Goal: Transaction & Acquisition: Purchase product/service

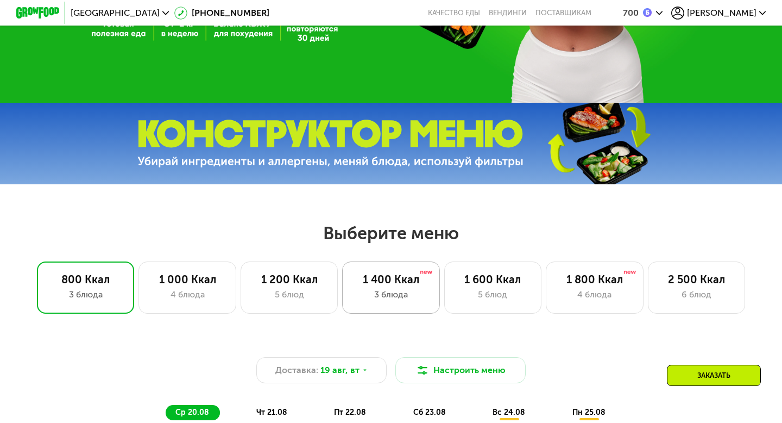
scroll to position [249, 0]
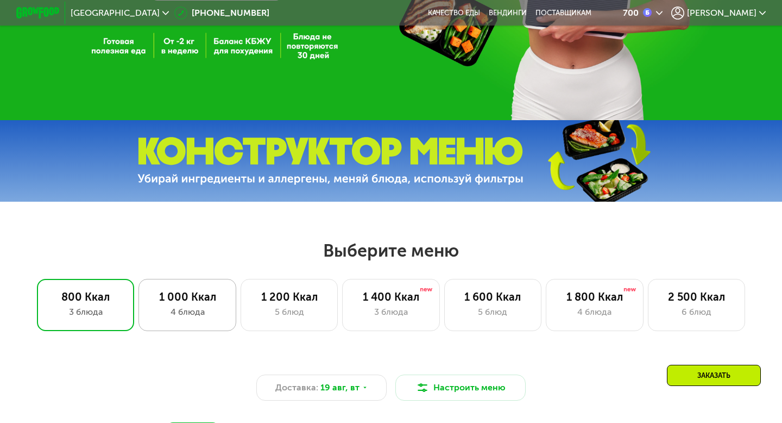
click at [198, 307] on div "4 блюда" at bounding box center [187, 311] width 74 height 13
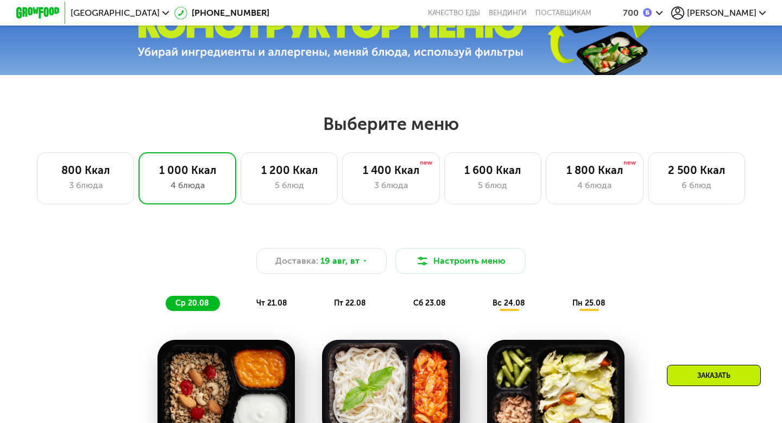
scroll to position [382, 0]
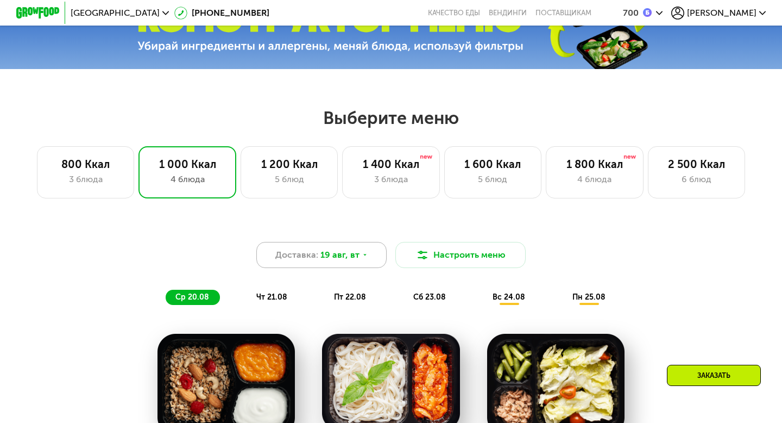
click at [330, 254] on span "19 авг, вт" at bounding box center [340, 254] width 39 height 13
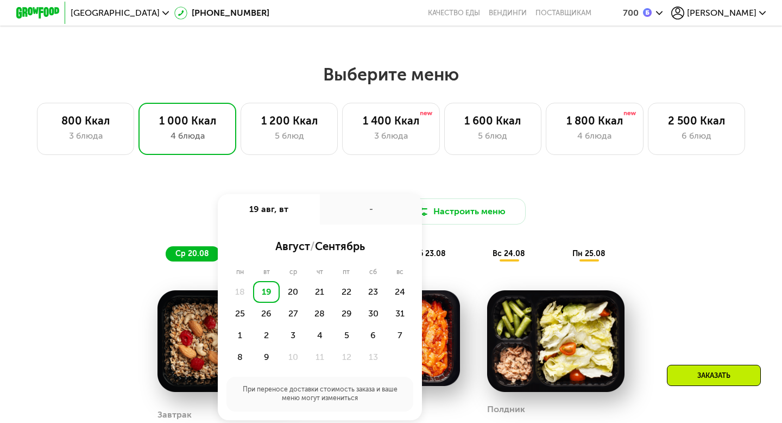
scroll to position [429, 0]
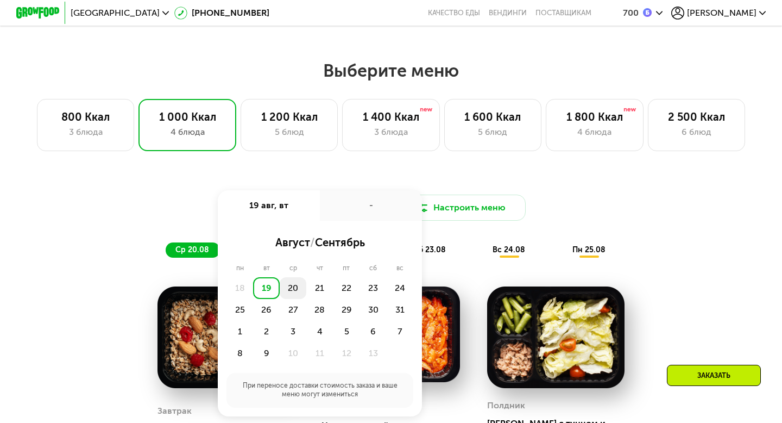
click at [306, 285] on div "20" at bounding box center [319, 288] width 27 height 22
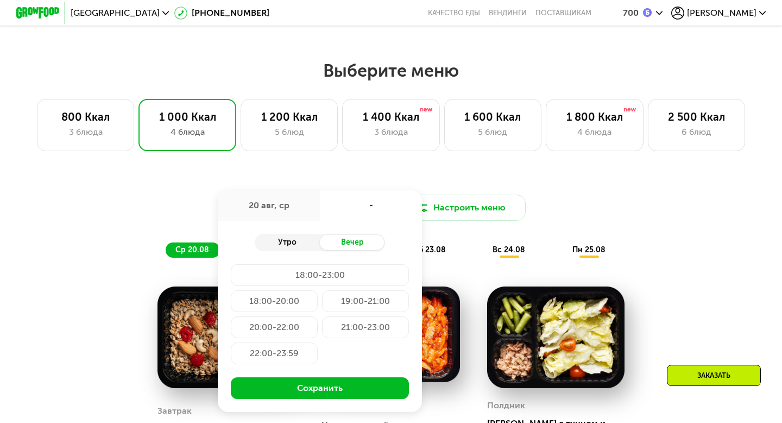
click at [298, 243] on div "Утро" at bounding box center [287, 242] width 65 height 15
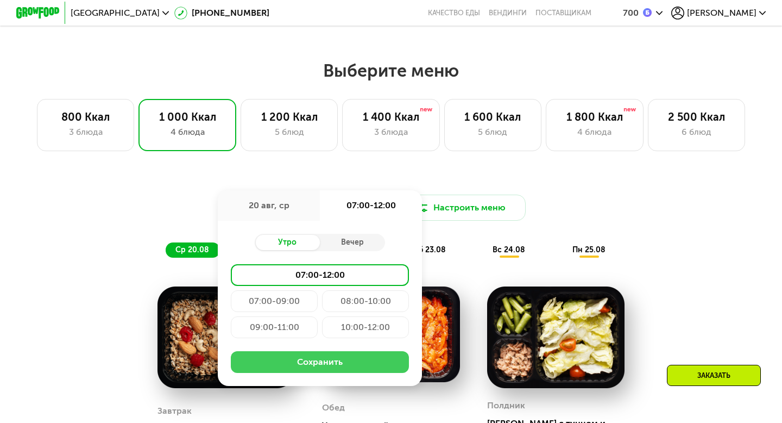
click at [297, 362] on button "Сохранить" at bounding box center [320, 362] width 178 height 22
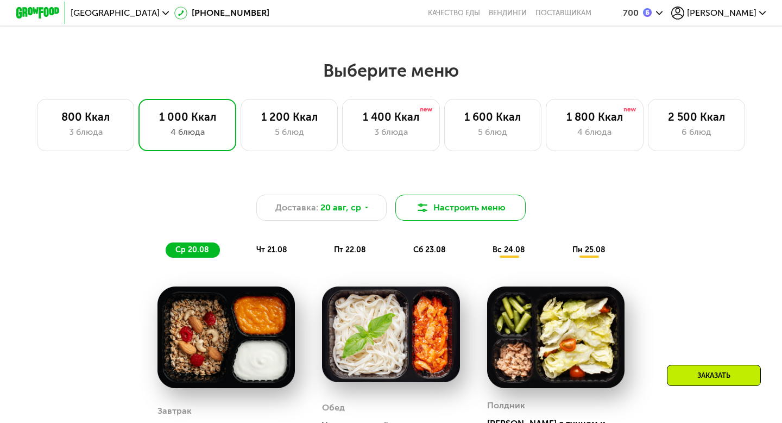
click at [460, 208] on button "Настроить меню" at bounding box center [461, 208] width 130 height 26
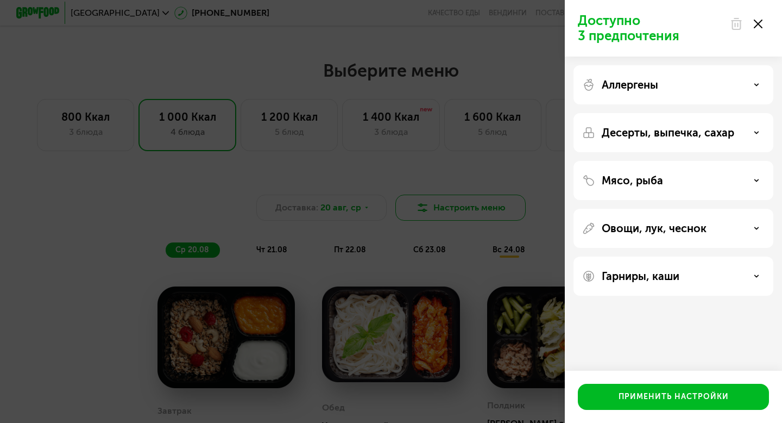
click at [460, 208] on div "Доступно 3 предпочтения Аллергены Десерты, выпечка, сахар Мясо, рыба Овощи, лук…" at bounding box center [391, 211] width 782 height 423
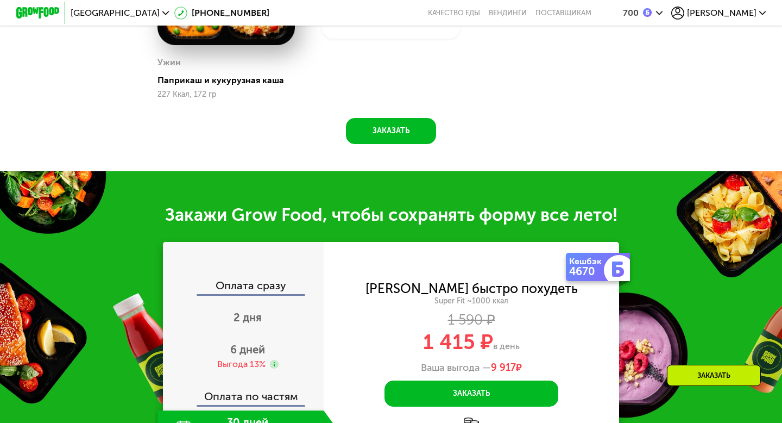
scroll to position [1064, 0]
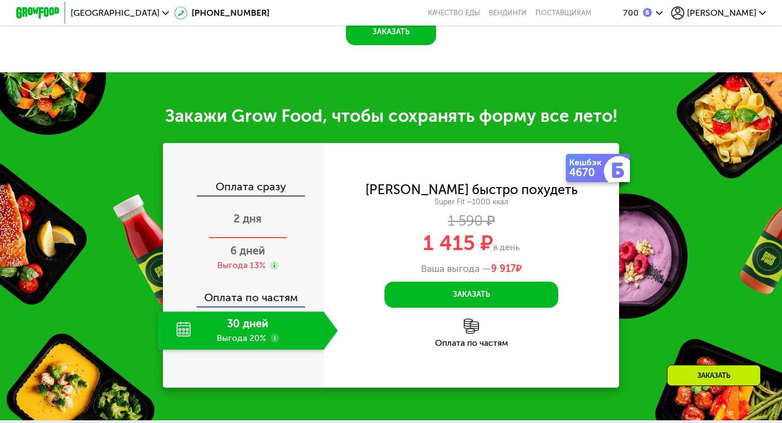
click at [259, 212] on span "2 дня" at bounding box center [248, 218] width 28 height 13
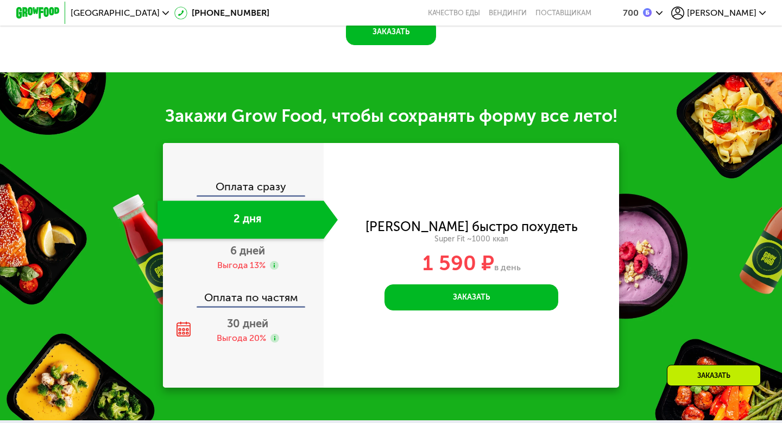
click at [259, 226] on div "2 дня" at bounding box center [241, 220] width 166 height 38
click at [261, 244] on span "6 дней" at bounding box center [247, 250] width 35 height 13
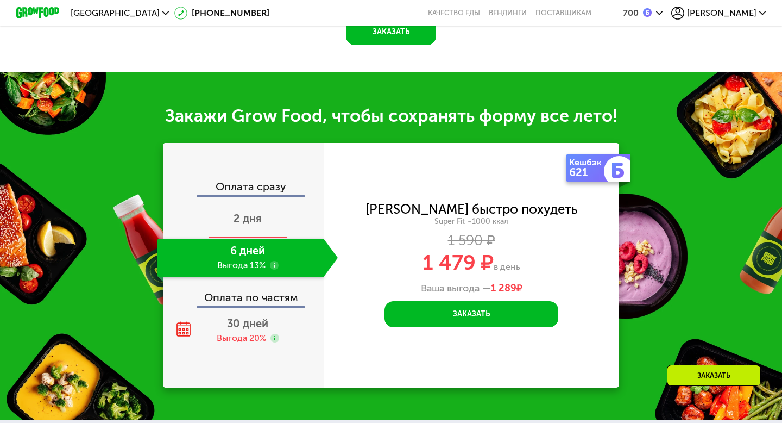
click at [262, 208] on div "2 дня" at bounding box center [248, 220] width 180 height 38
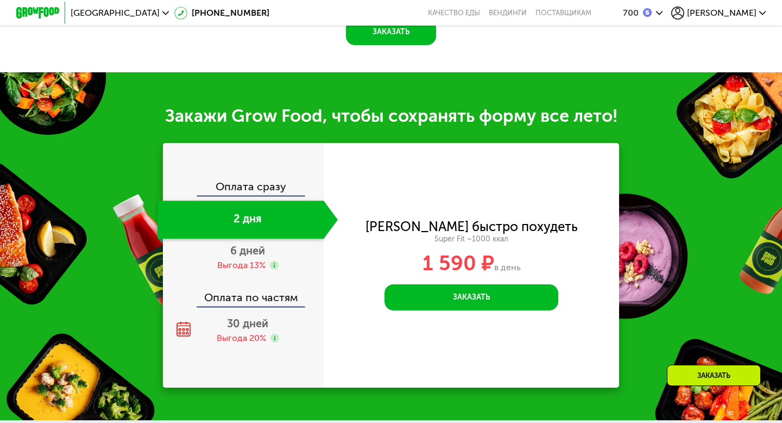
click at [441, 255] on span "1 590 ₽" at bounding box center [459, 263] width 72 height 25
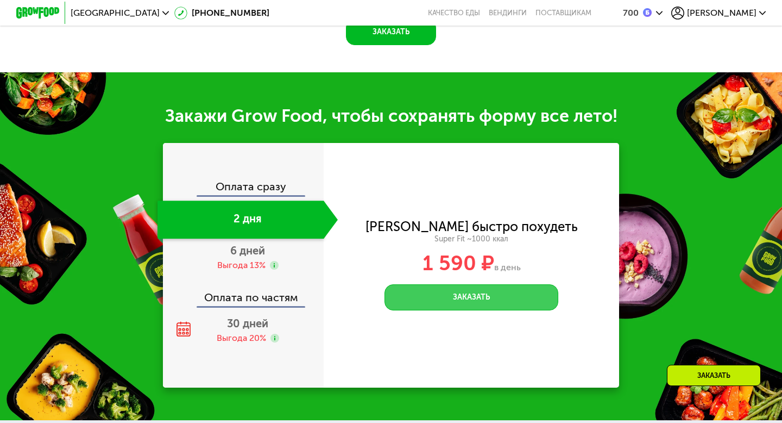
click at [449, 284] on button "Заказать" at bounding box center [472, 297] width 174 height 26
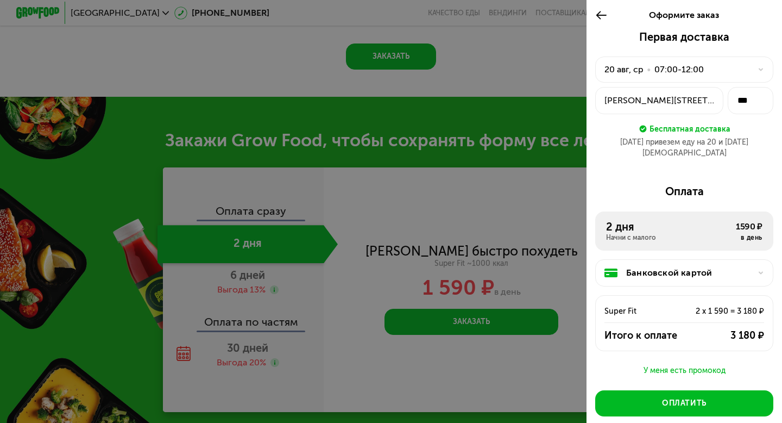
scroll to position [1037, 0]
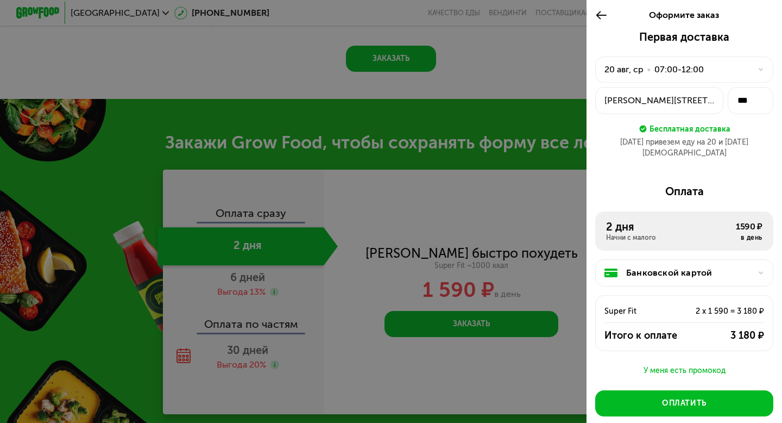
click at [707, 80] on div "20 авг, ср • 07:00-12:00" at bounding box center [685, 70] width 178 height 26
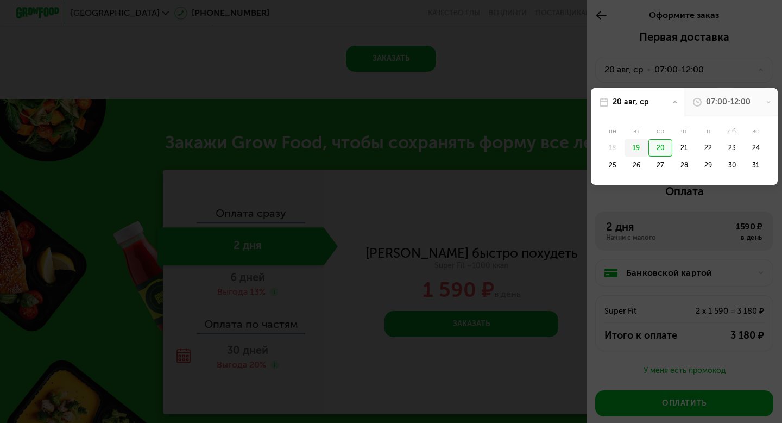
click at [641, 150] on div "19" at bounding box center [637, 147] width 24 height 17
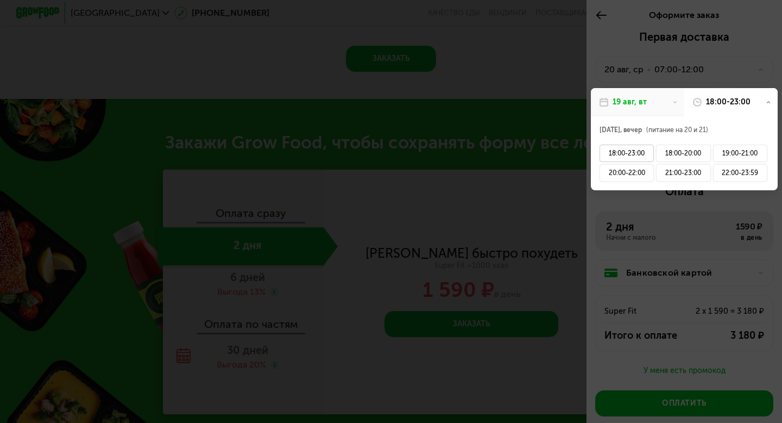
click at [644, 154] on div "18:00-23:00" at bounding box center [627, 153] width 54 height 17
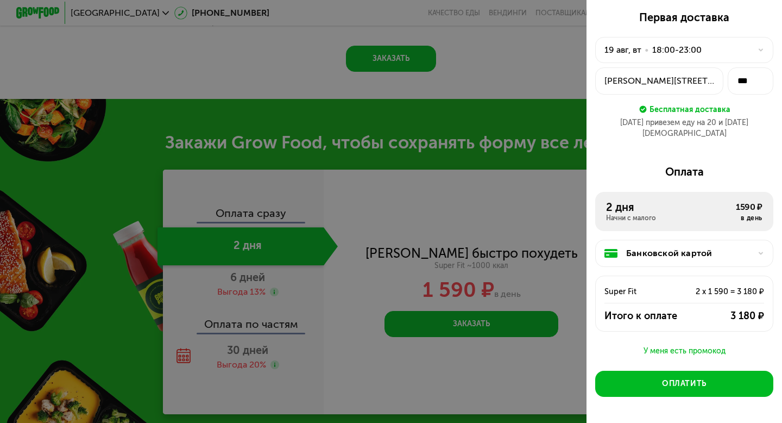
scroll to position [0, 0]
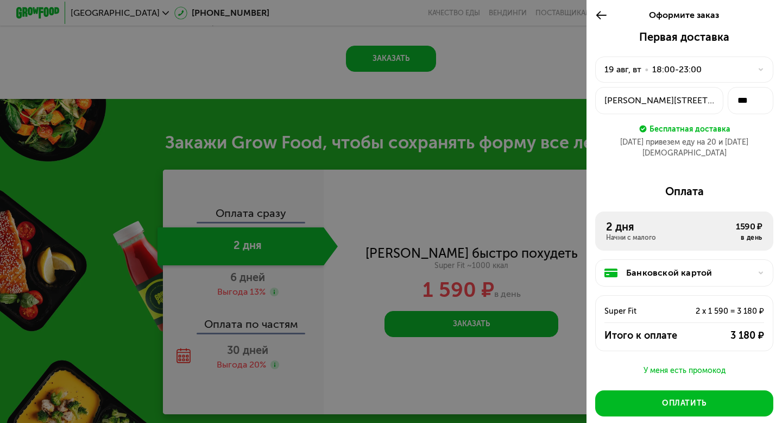
click at [658, 74] on div "18:00-23:00" at bounding box center [677, 69] width 49 height 13
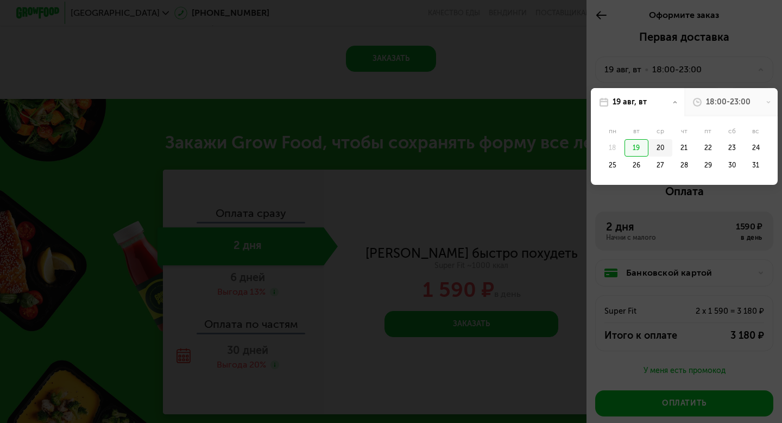
click at [673, 148] on div "20" at bounding box center [685, 147] width 24 height 17
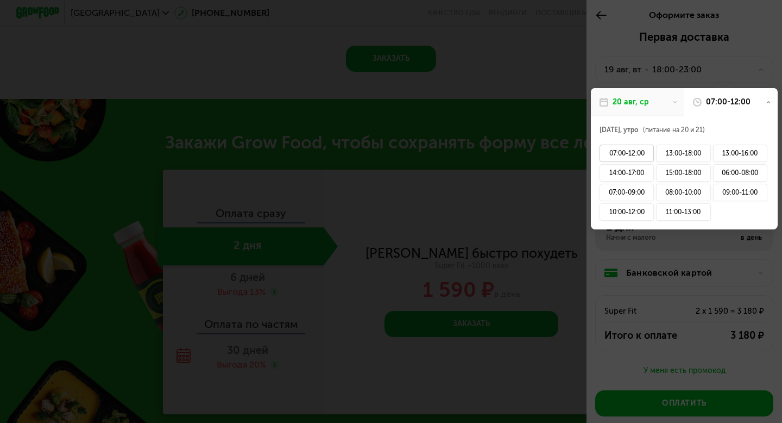
click at [642, 150] on div "07:00-12:00" at bounding box center [627, 153] width 54 height 17
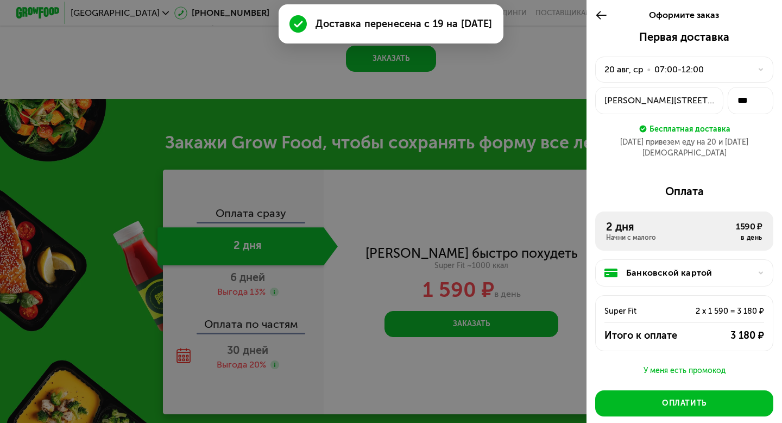
click at [638, 267] on div "Банковской картой" at bounding box center [689, 272] width 125 height 13
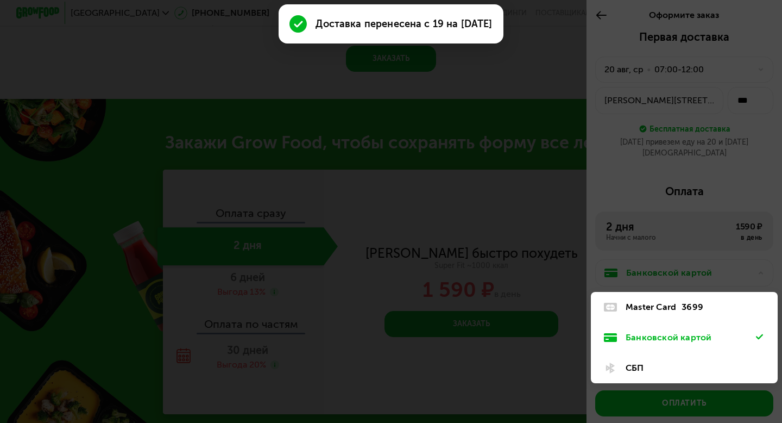
click at [638, 259] on div at bounding box center [391, 211] width 782 height 423
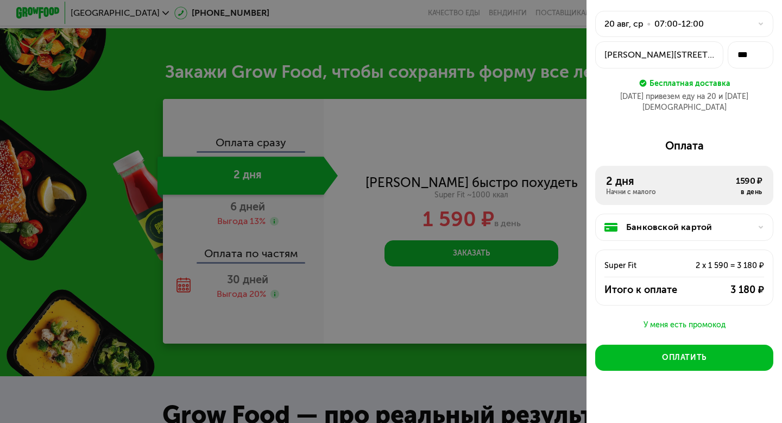
scroll to position [36, 0]
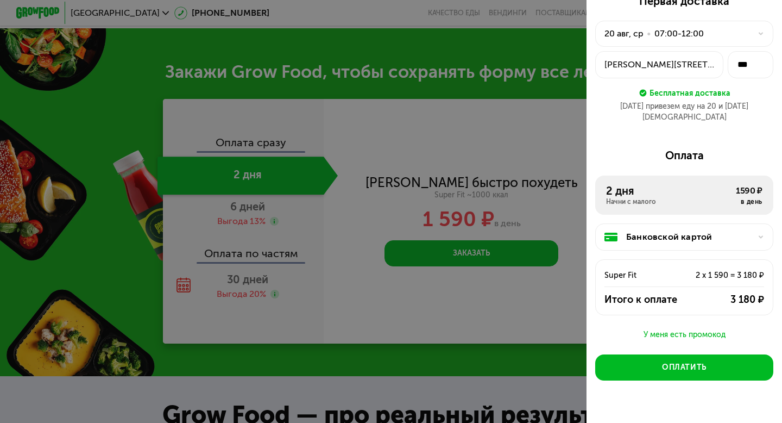
click at [456, 171] on div at bounding box center [391, 211] width 782 height 423
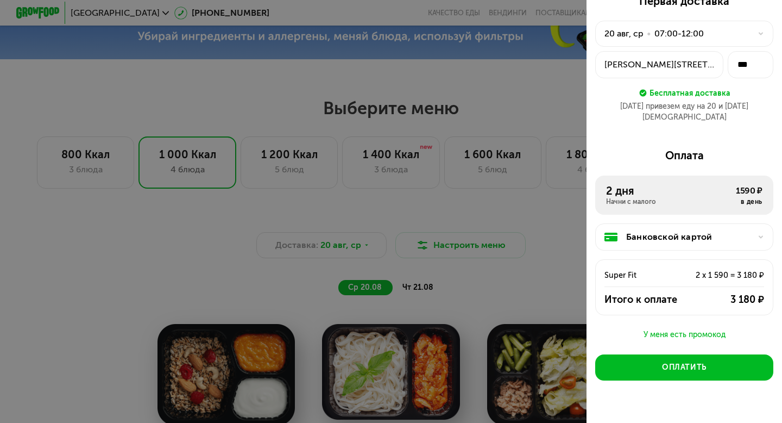
scroll to position [0, 0]
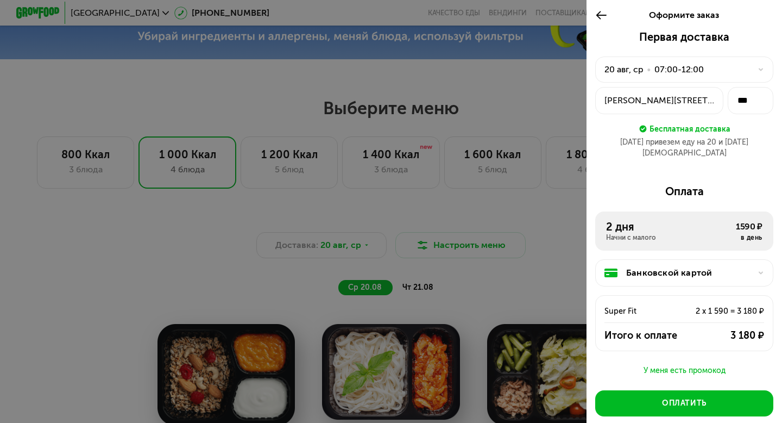
click at [598, 11] on icon at bounding box center [602, 15] width 12 height 13
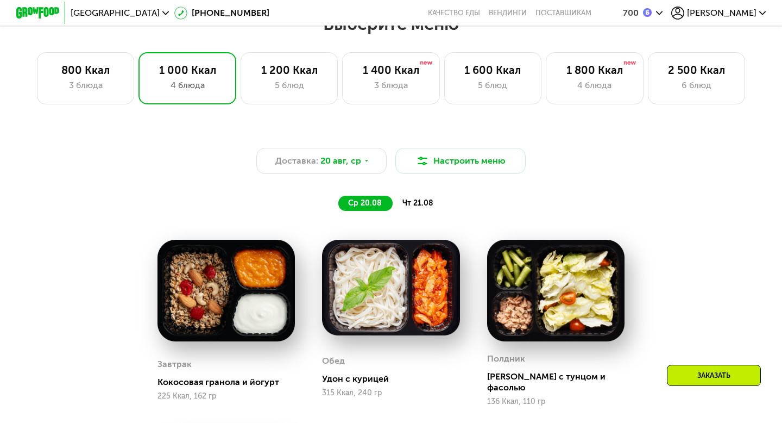
scroll to position [474, 0]
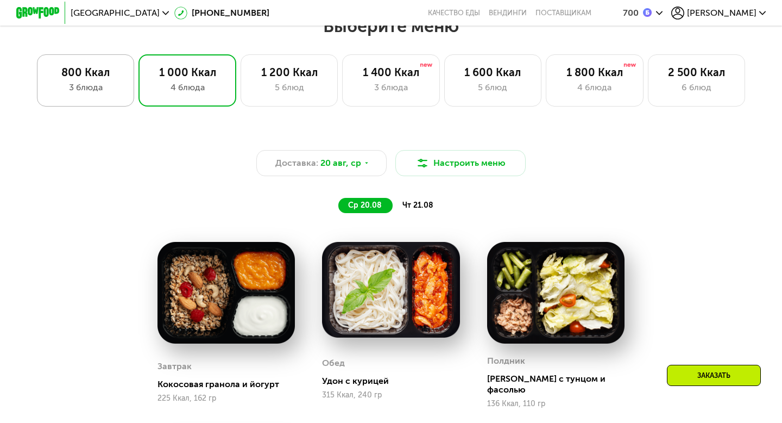
click at [104, 68] on div "800 Ккал" at bounding box center [85, 72] width 74 height 13
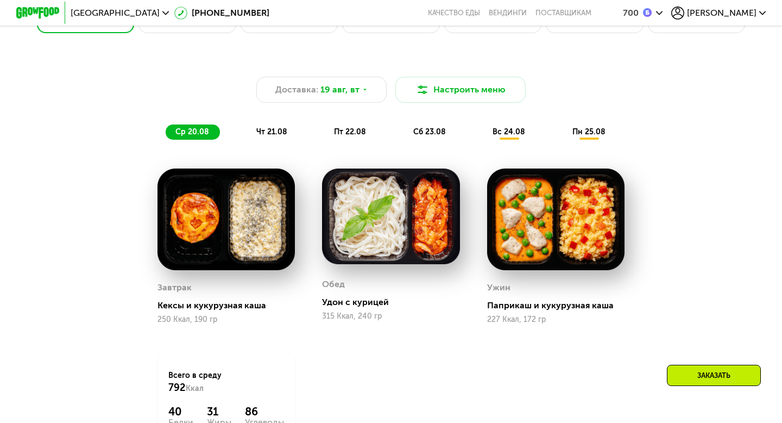
scroll to position [504, 0]
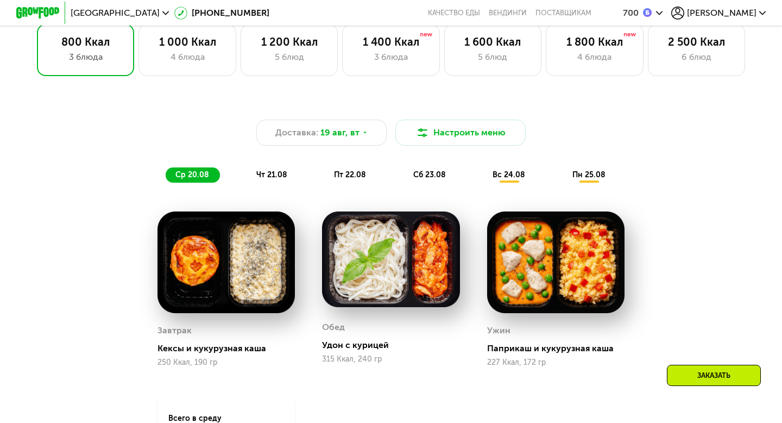
click at [275, 175] on span "чт 21.08" at bounding box center [271, 174] width 31 height 9
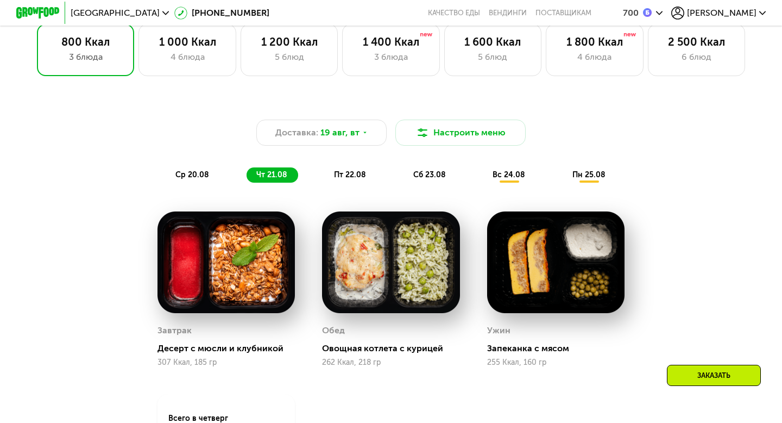
click at [341, 176] on span "пт 22.08" at bounding box center [350, 174] width 32 height 9
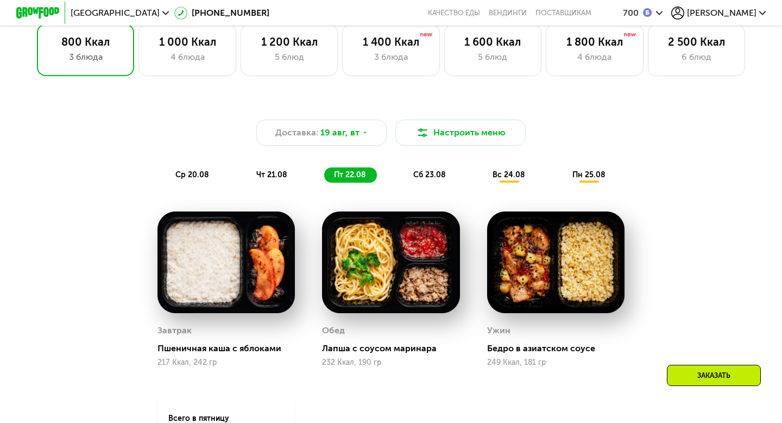
click at [273, 176] on span "чт 21.08" at bounding box center [271, 174] width 31 height 9
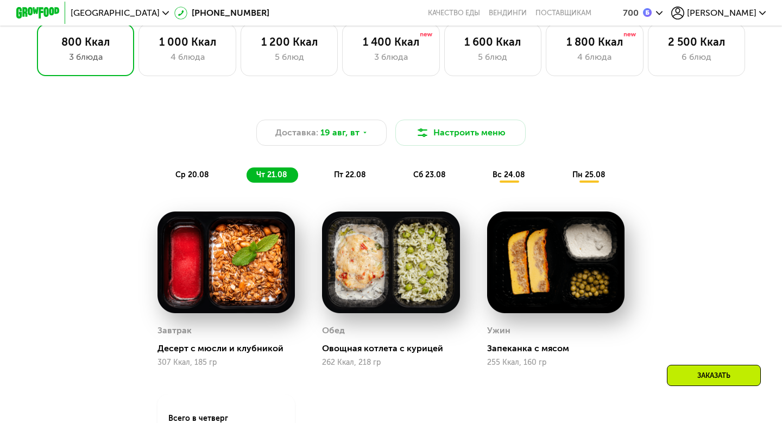
click at [348, 166] on div "Доставка: 19 авг, вт Настроить меню ср 20.08 чт 21.08 пт 22.08 сб 23.08 вс 24.0…" at bounding box center [391, 151] width 643 height 63
click at [348, 174] on span "пт 22.08" at bounding box center [350, 174] width 32 height 9
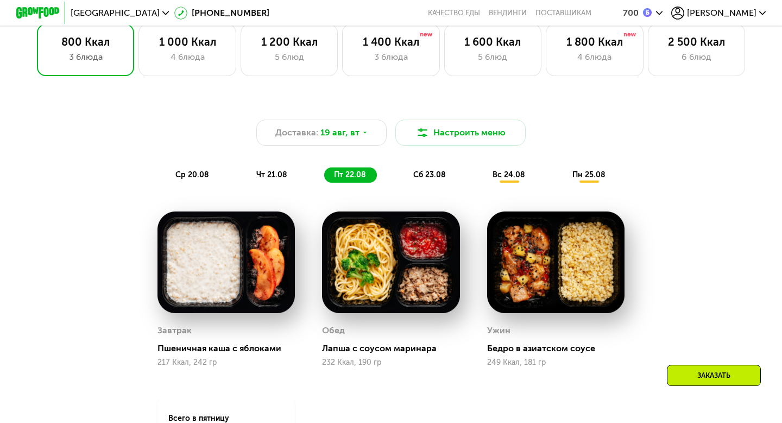
click at [427, 172] on span "сб 23.08" at bounding box center [430, 174] width 33 height 9
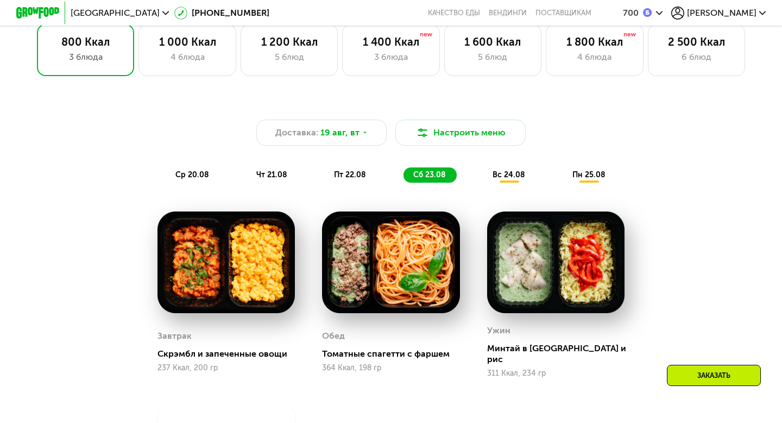
click at [517, 174] on span "вс 24.08" at bounding box center [509, 174] width 33 height 9
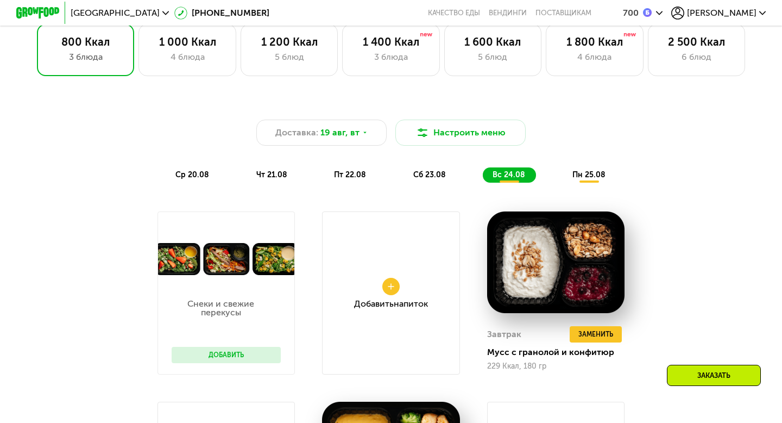
click at [593, 172] on span "пн 25.08" at bounding box center [589, 174] width 33 height 9
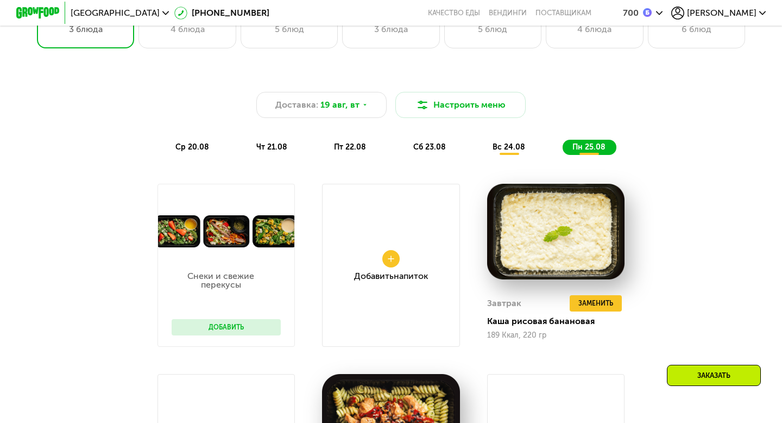
scroll to position [430, 0]
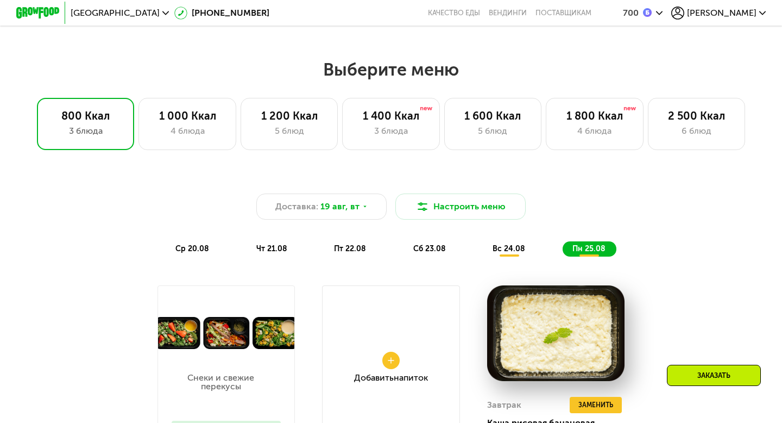
click at [194, 251] on span "ср 20.08" at bounding box center [193, 248] width 34 height 9
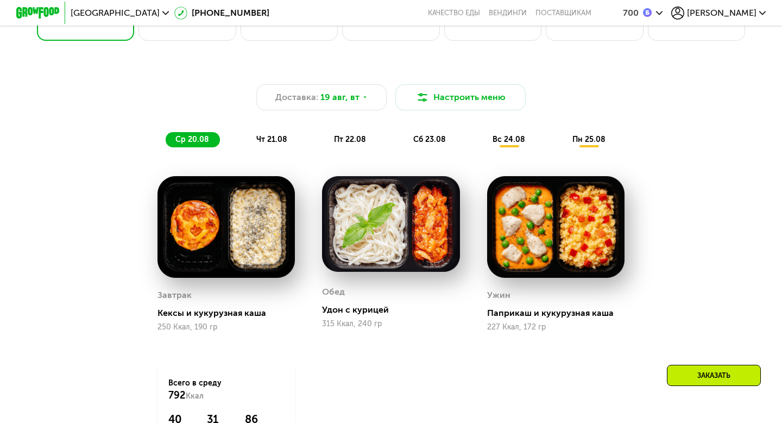
scroll to position [574, 0]
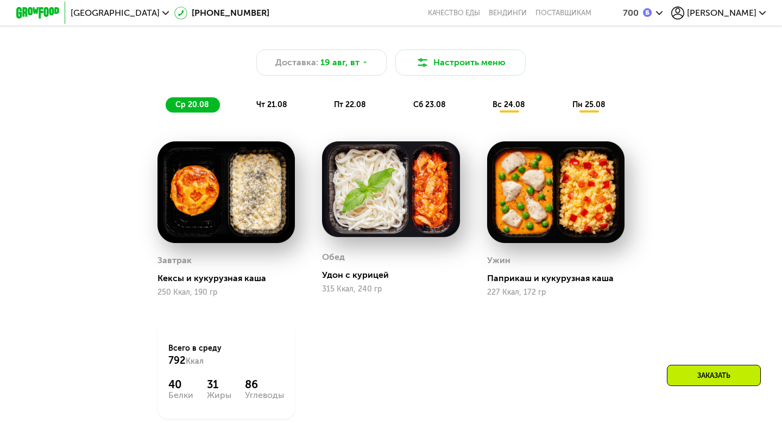
click at [677, 372] on div "Заказать" at bounding box center [714, 375] width 94 height 21
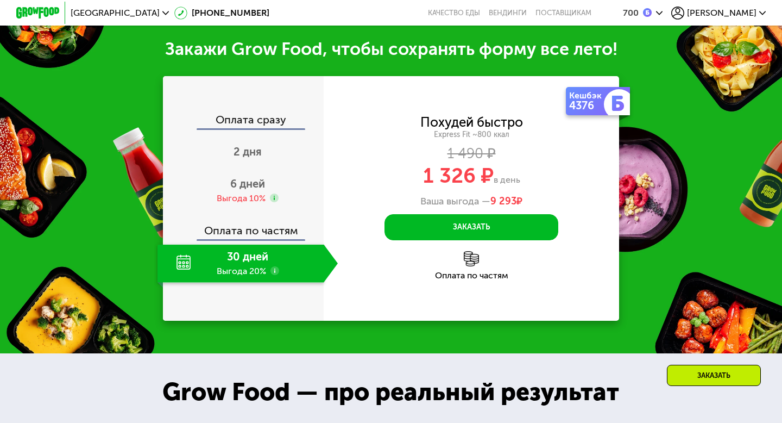
scroll to position [1065, 0]
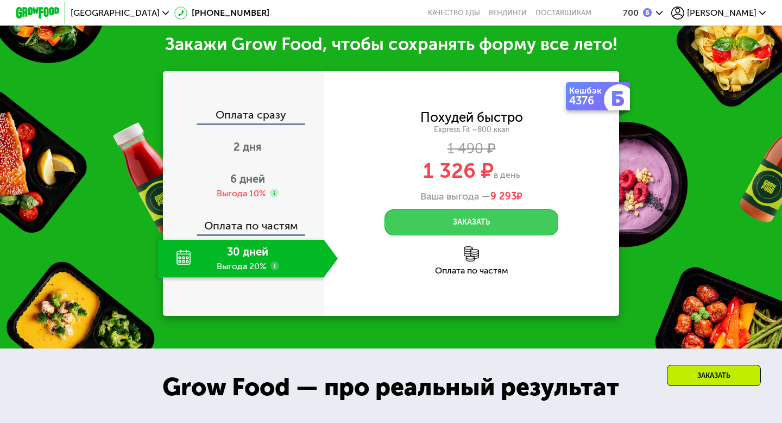
click at [442, 231] on button "Заказать" at bounding box center [472, 222] width 174 height 26
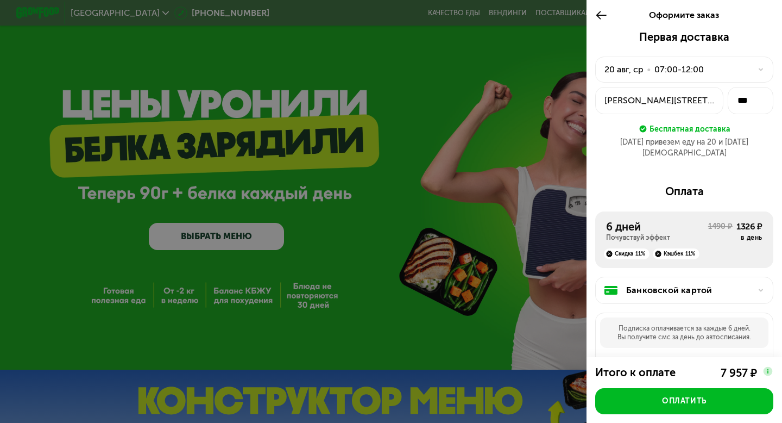
click at [604, 13] on icon at bounding box center [602, 15] width 12 height 13
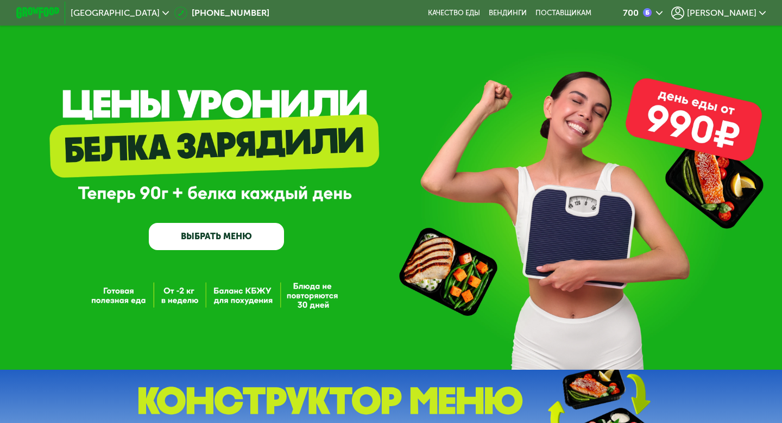
click at [747, 13] on span "[PERSON_NAME]" at bounding box center [722, 13] width 70 height 9
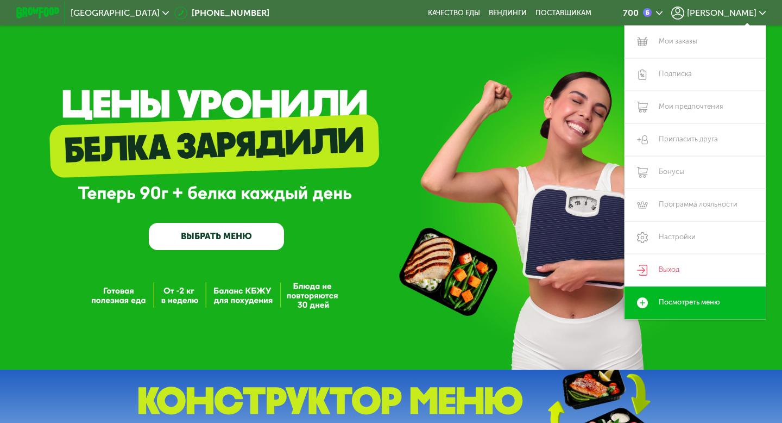
click at [747, 14] on span "[PERSON_NAME]" at bounding box center [722, 13] width 70 height 9
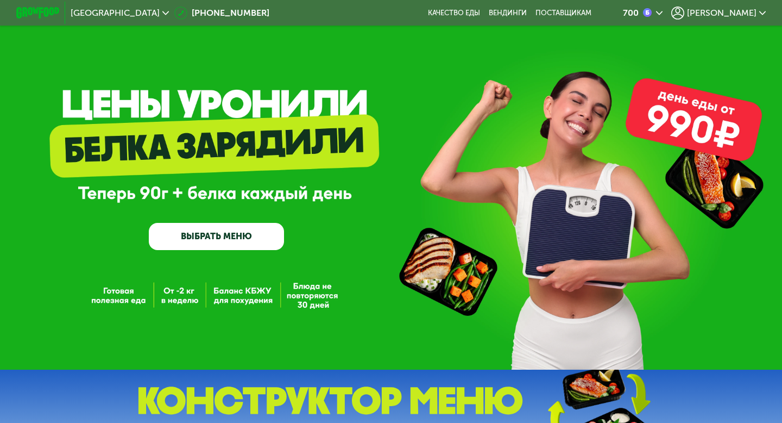
click at [204, 236] on link "ВЫБРАТЬ МЕНЮ" at bounding box center [216, 236] width 135 height 27
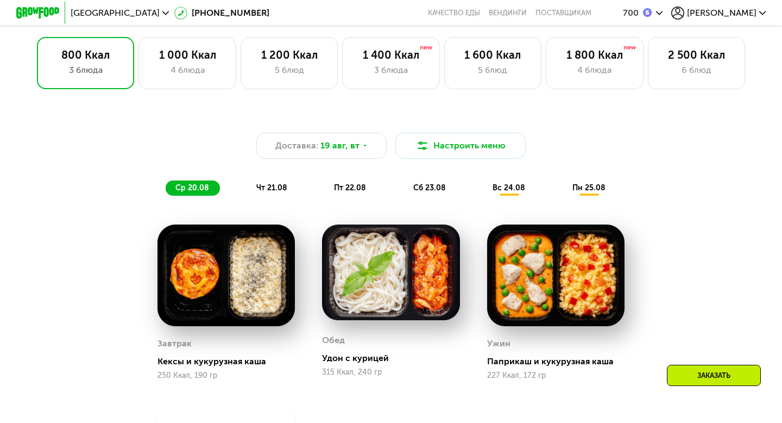
scroll to position [493, 0]
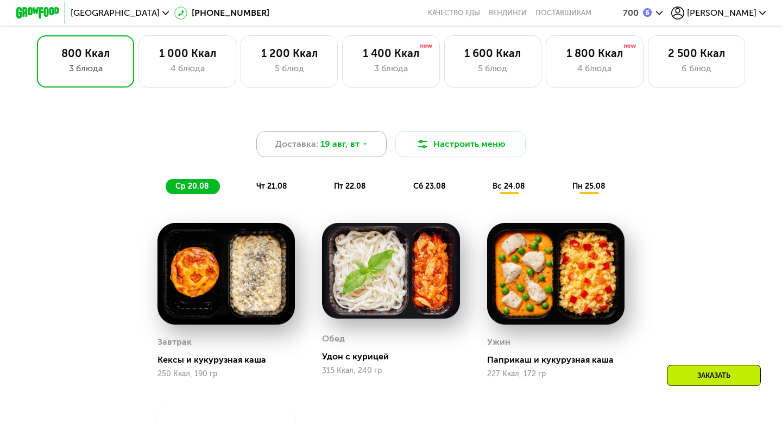
click at [352, 145] on span "19 авг, вт" at bounding box center [340, 143] width 39 height 13
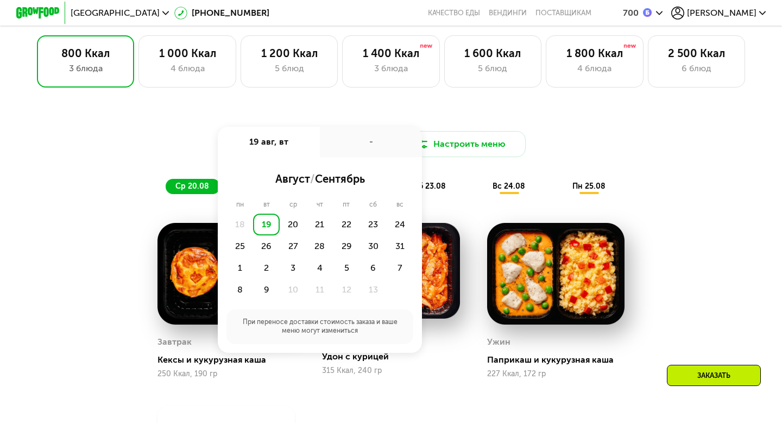
click at [346, 112] on div "Доставка: 19 авг, вт 19 авг, вт - август / сентябрь пн вт ср чт пт сб вс 18 19 …" at bounding box center [391, 153] width 656 height 93
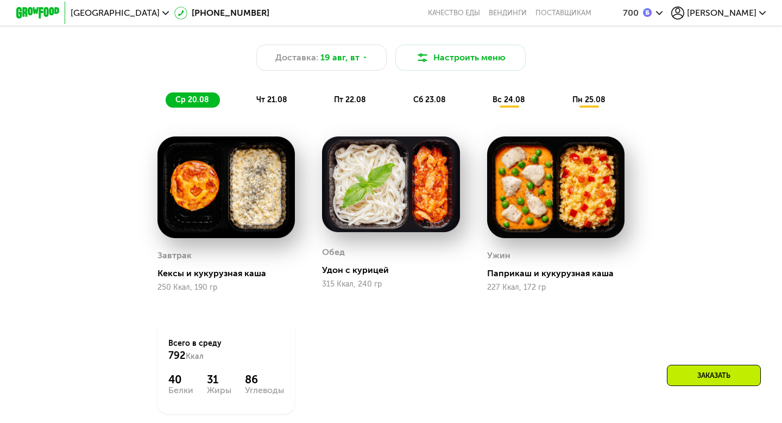
scroll to position [578, 0]
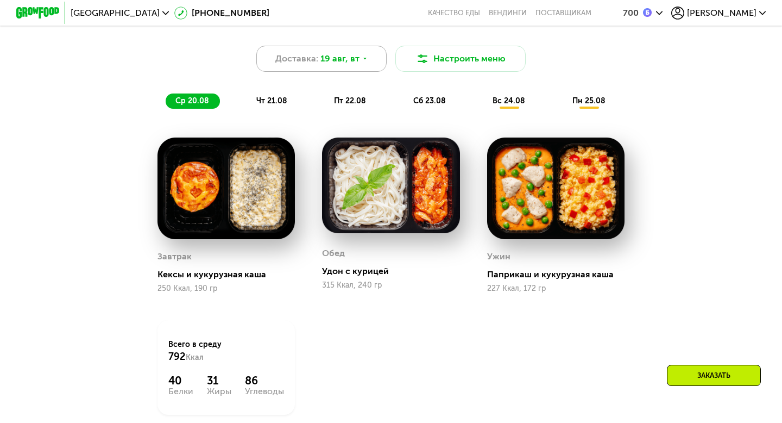
click at [356, 57] on span "19 авг, вт" at bounding box center [340, 58] width 39 height 13
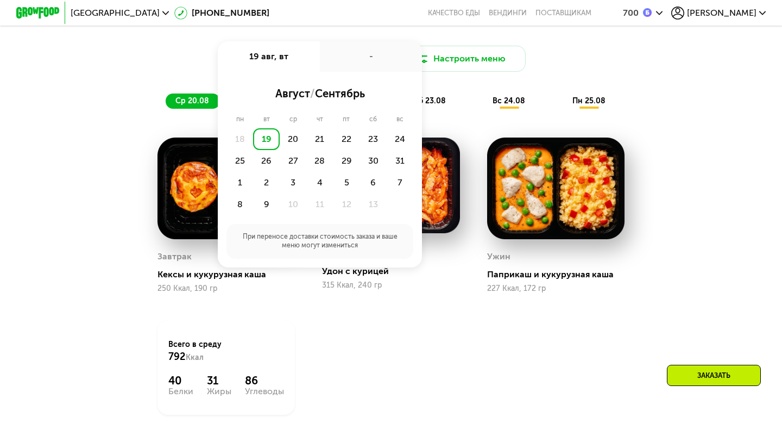
click at [0, 0] on div "Завтрак Кексы и кукурузная каша 250 Ккал, 190 гр Обед Удон с курицей 315 Ккал, …" at bounding box center [0, 0] width 0 height 0
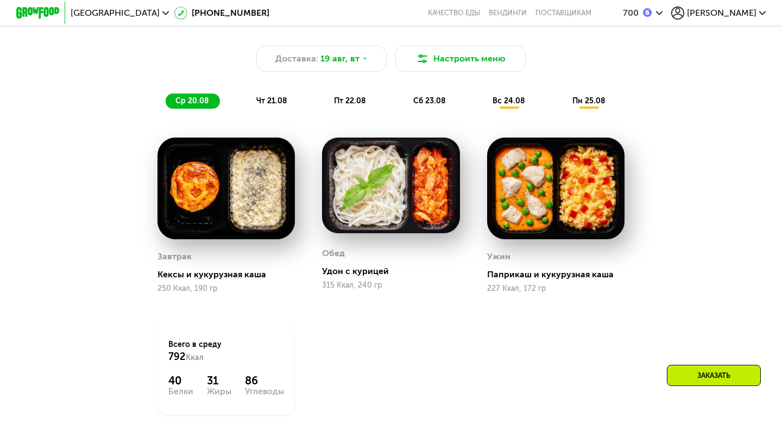
click at [691, 364] on div "Доставка: 19 авг, вт Настроить меню ср 20.08 чт 21.08 пт 22.08 сб 23.08 вс 24.0…" at bounding box center [391, 241] width 669 height 438
click at [693, 368] on div "Заказать" at bounding box center [714, 375] width 94 height 21
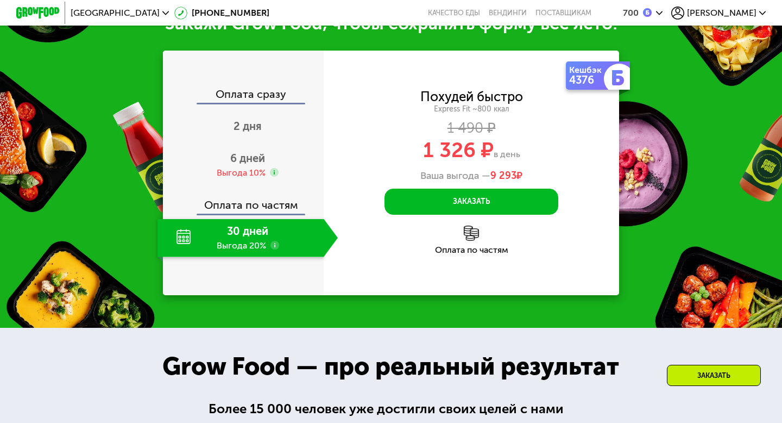
scroll to position [1086, 0]
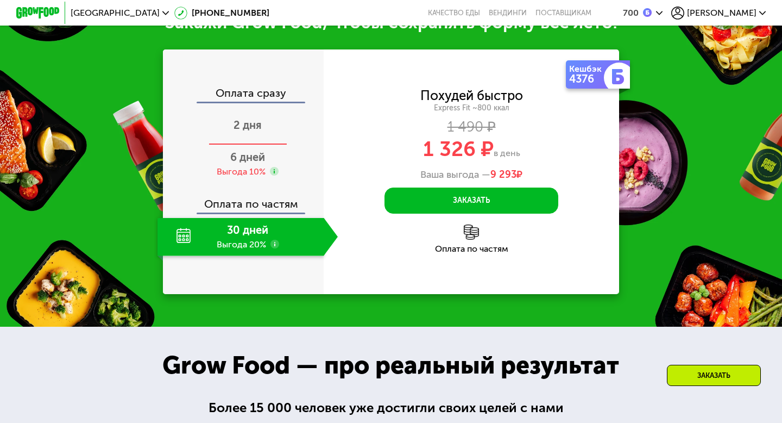
click at [277, 132] on div "2 дня" at bounding box center [248, 126] width 180 height 38
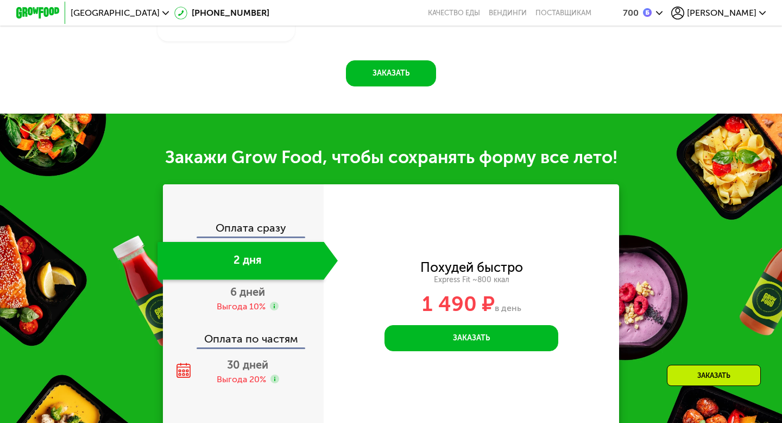
scroll to position [956, 0]
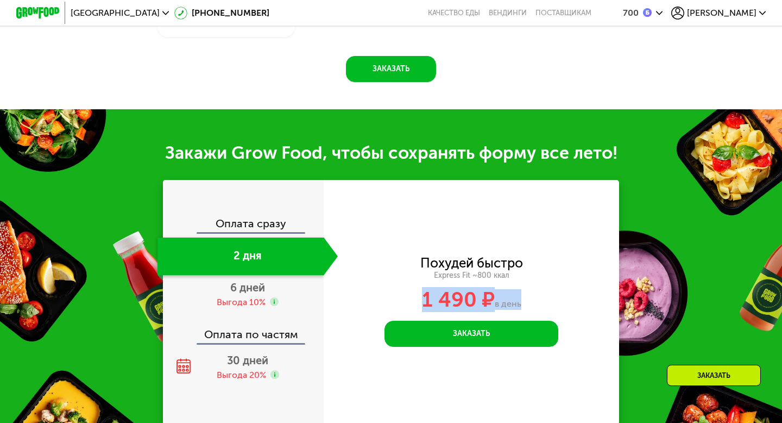
drag, startPoint x: 416, startPoint y: 295, endPoint x: 519, endPoint y: 295, distance: 103.2
click at [519, 295] on div "1 490 ₽ в день" at bounding box center [472, 299] width 296 height 21
click at [535, 287] on div "Похудей быстро Express Fit ~800 ккал 1 490 ₽ в день" at bounding box center [472, 283] width 296 height 53
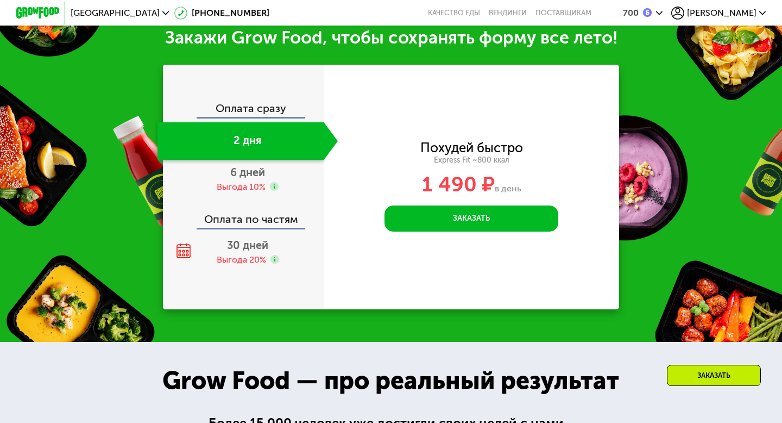
scroll to position [1122, 0]
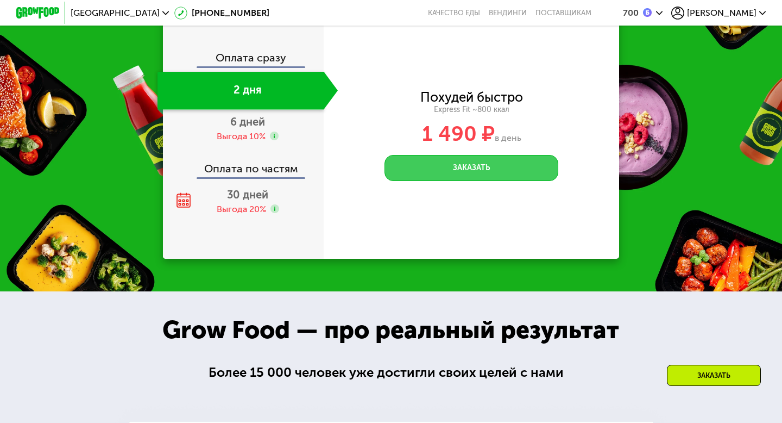
click at [524, 178] on button "Заказать" at bounding box center [472, 168] width 174 height 26
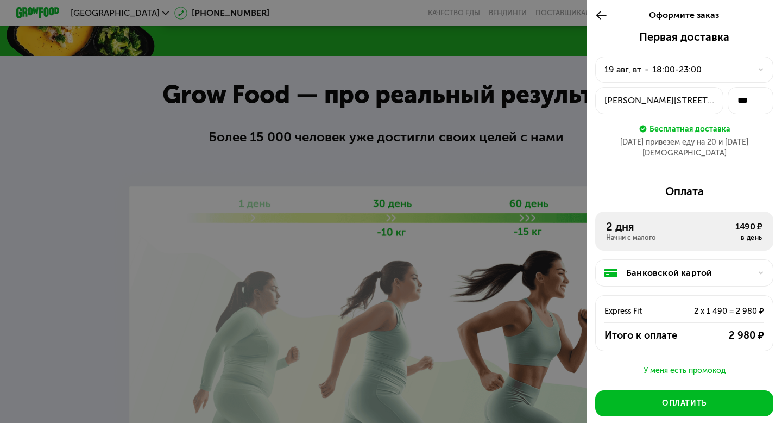
scroll to position [46, 0]
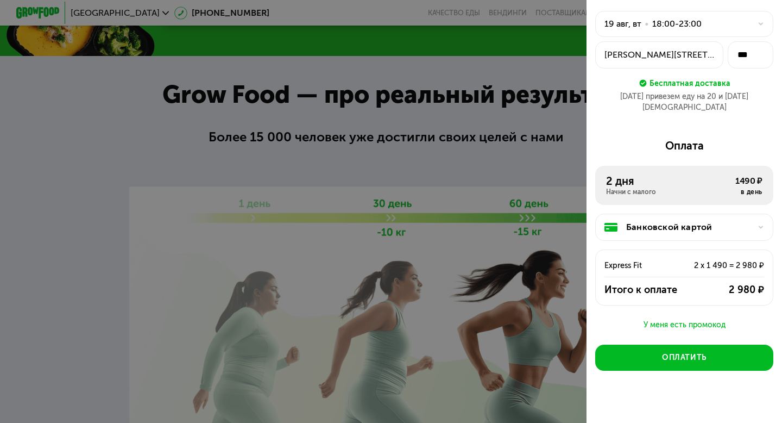
click at [676, 283] on div "Итого к оплате" at bounding box center [649, 289] width 88 height 13
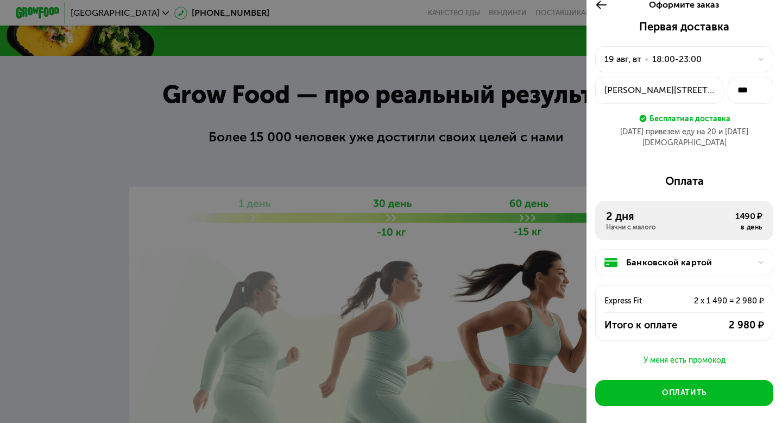
scroll to position [0, 0]
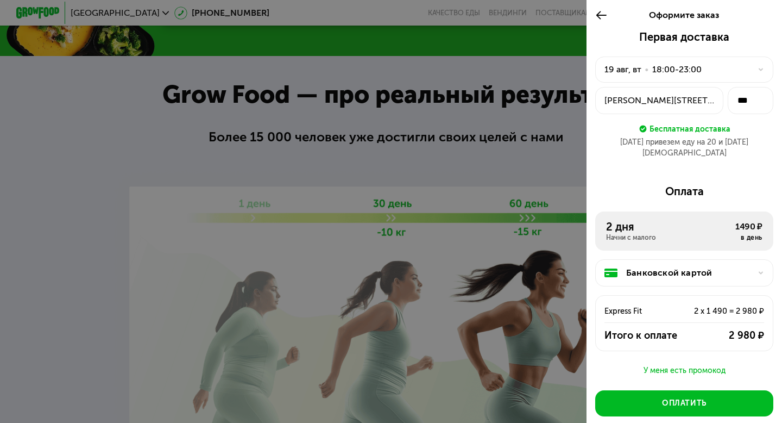
click at [694, 364] on div "У меня есть промокод" at bounding box center [685, 370] width 178 height 13
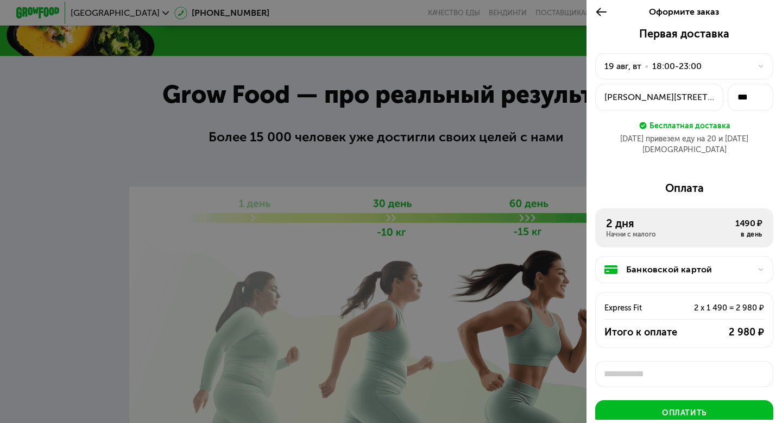
click at [605, 14] on icon at bounding box center [602, 11] width 12 height 13
